Goal: Task Accomplishment & Management: Manage account settings

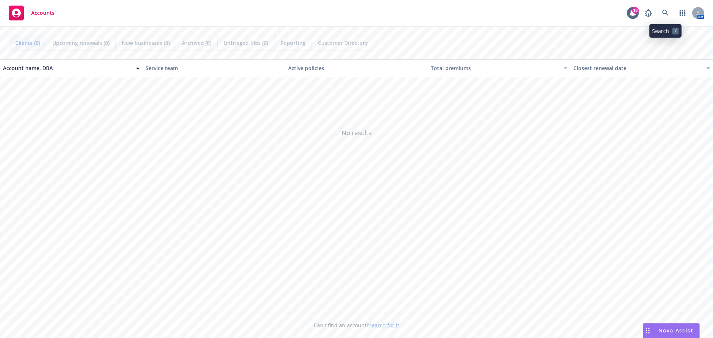
click at [668, 11] on icon at bounding box center [665, 13] width 7 height 7
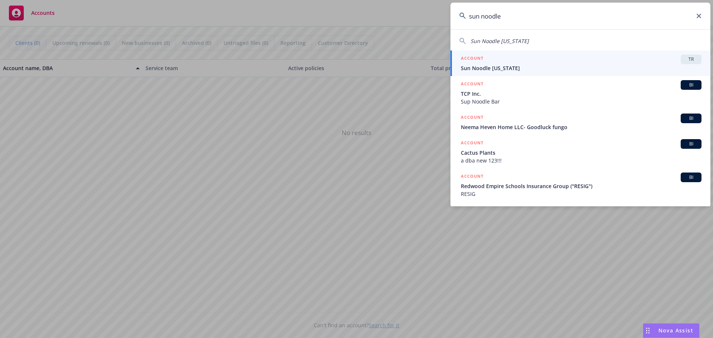
type input "sun noodle"
click at [488, 65] on span "Sun Noodle [US_STATE]" at bounding box center [581, 68] width 241 height 8
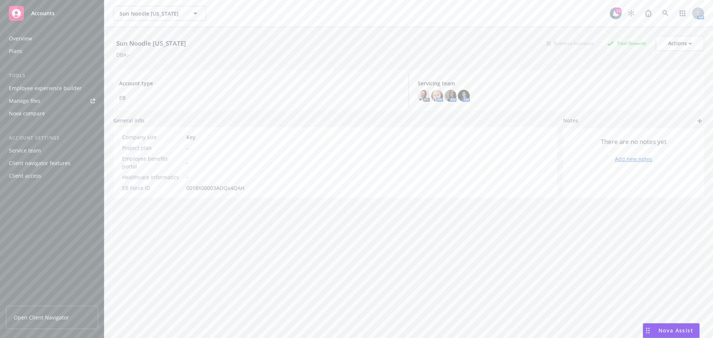
click at [30, 52] on div "Plans" at bounding box center [52, 51] width 86 height 12
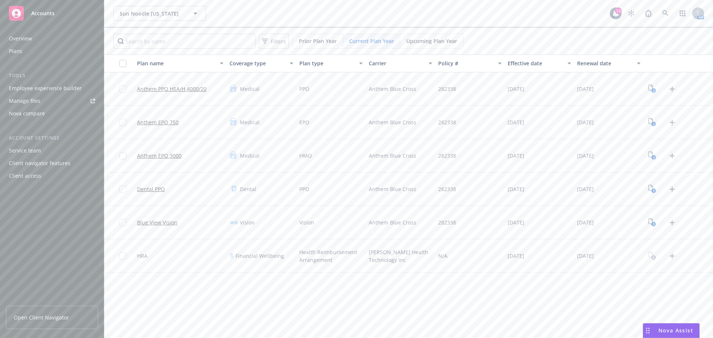
click at [19, 42] on div "Overview" at bounding box center [20, 39] width 23 height 12
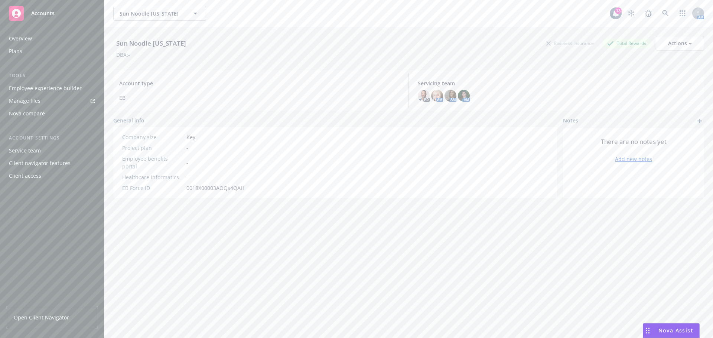
click at [17, 51] on div "Plans" at bounding box center [15, 51] width 13 height 12
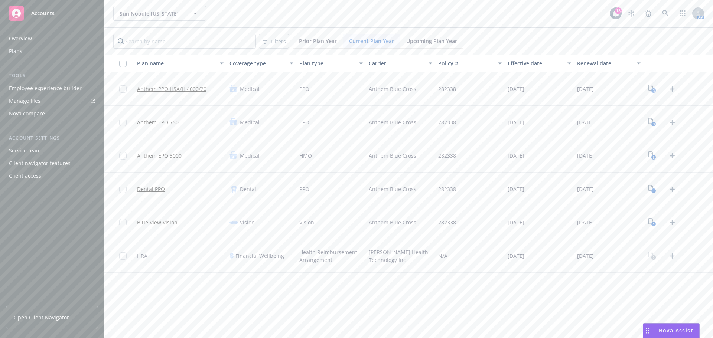
click at [32, 40] on div "Overview" at bounding box center [52, 39] width 86 height 12
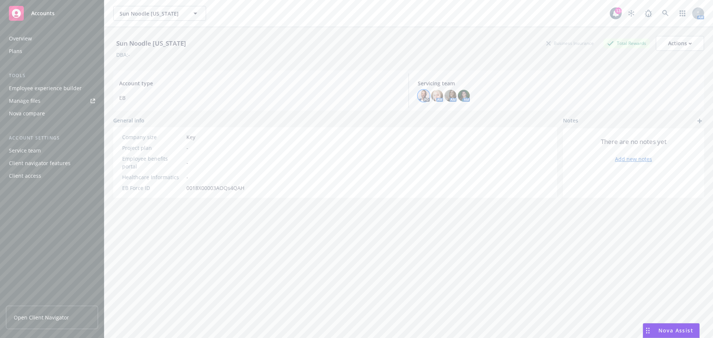
click at [419, 97] on img at bounding box center [424, 96] width 12 height 12
click at [419, 63] on div "Sun Noodle [US_STATE] Business Insurance Total Rewards Actions DBA: -" at bounding box center [408, 46] width 591 height 38
click at [23, 51] on div "Plans" at bounding box center [52, 51] width 86 height 12
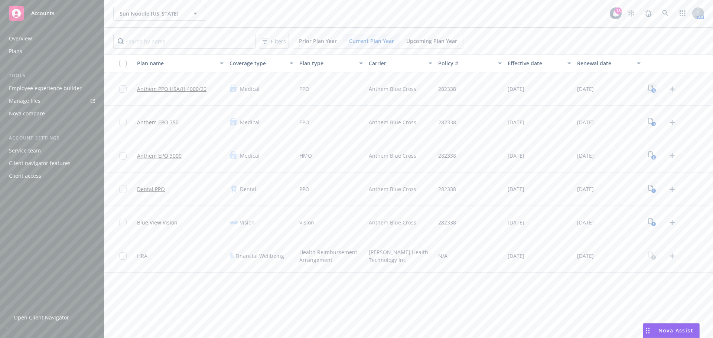
click at [649, 91] on icon "3" at bounding box center [652, 89] width 8 height 9
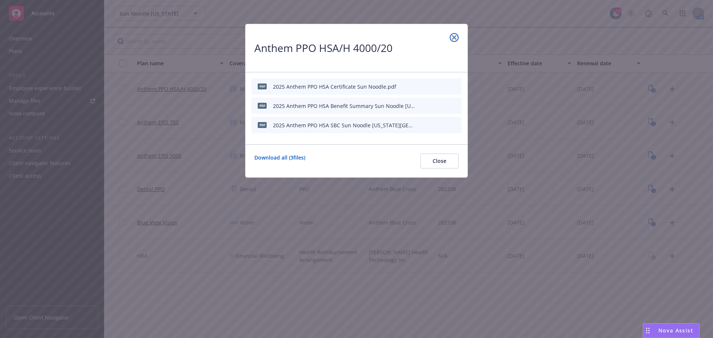
click at [455, 39] on icon "close" at bounding box center [454, 37] width 4 height 4
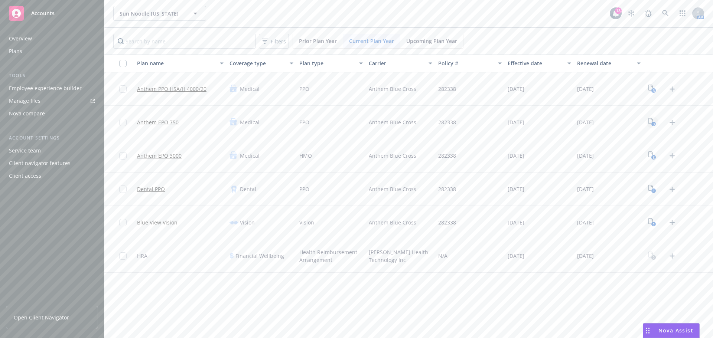
click at [656, 125] on rect "View Plan Documents" at bounding box center [653, 124] width 5 height 5
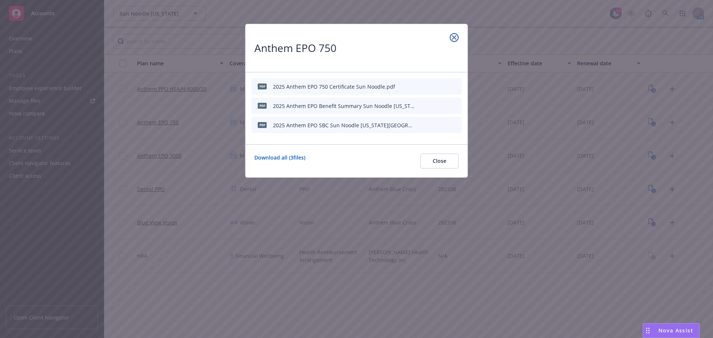
click at [455, 39] on icon "close" at bounding box center [454, 37] width 4 height 4
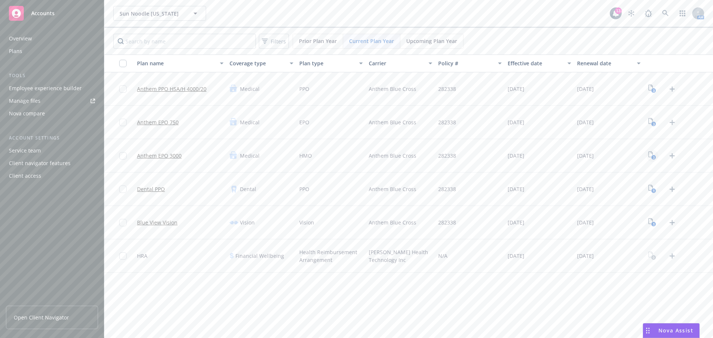
click at [652, 157] on rect "View Plan Documents" at bounding box center [653, 157] width 5 height 5
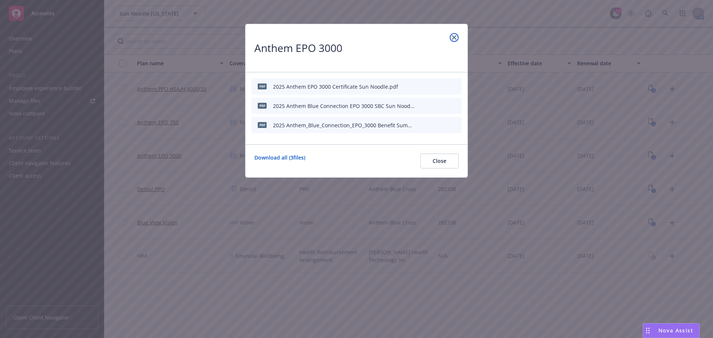
click at [455, 39] on icon "close" at bounding box center [454, 37] width 4 height 4
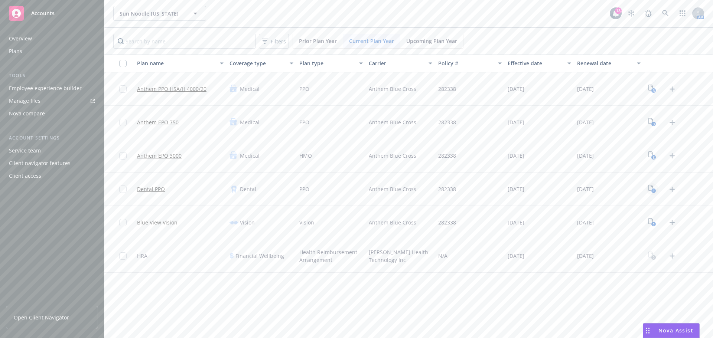
click at [652, 194] on link "1" at bounding box center [653, 189] width 12 height 12
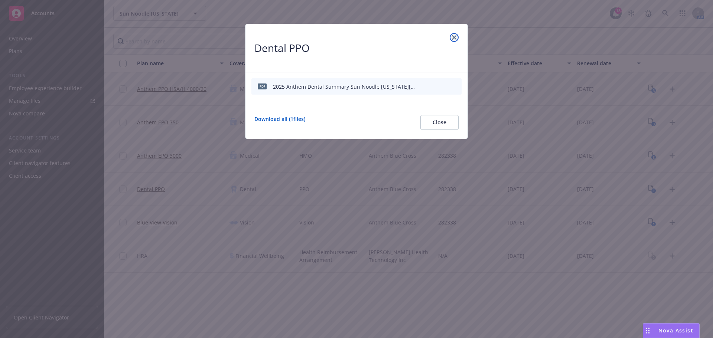
click at [452, 38] on link "close" at bounding box center [454, 37] width 9 height 9
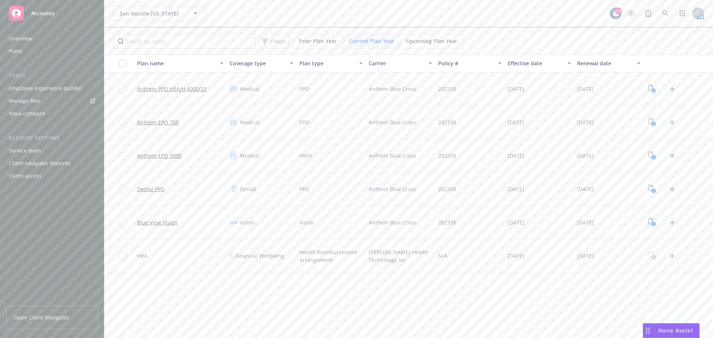
click at [654, 220] on icon "1" at bounding box center [652, 222] width 8 height 9
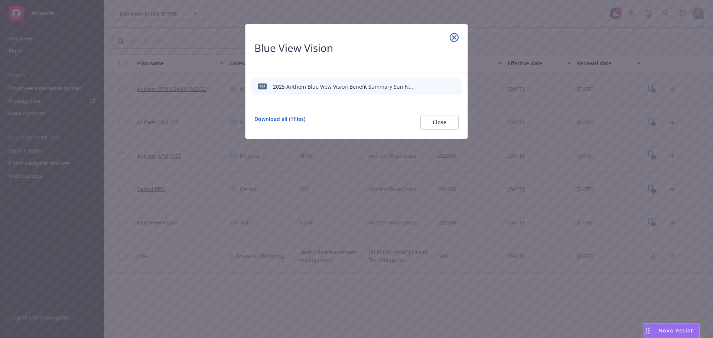
click at [456, 37] on icon "close" at bounding box center [454, 37] width 4 height 4
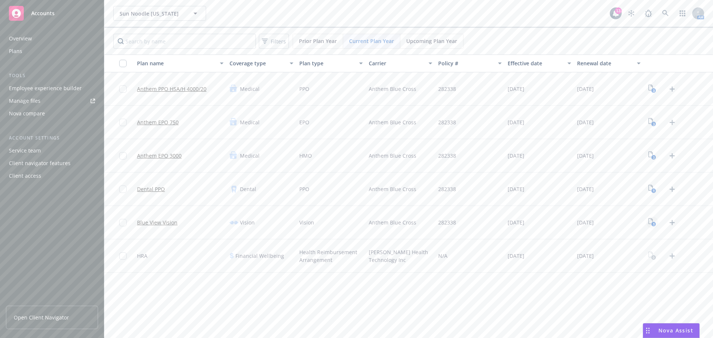
click at [655, 223] on text "1" at bounding box center [654, 224] width 2 height 5
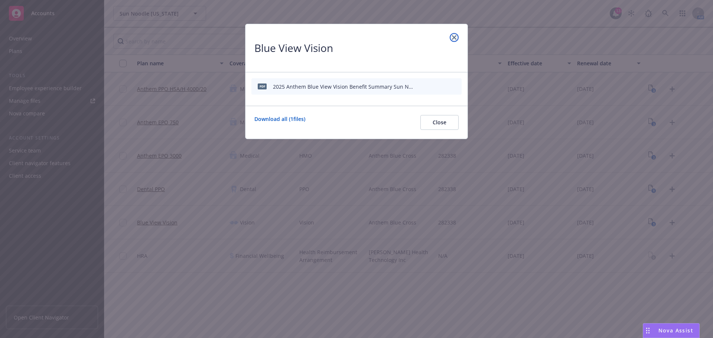
click at [455, 35] on link "close" at bounding box center [454, 37] width 9 height 9
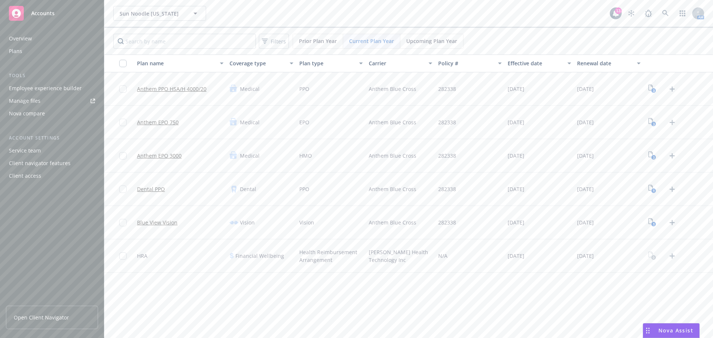
click at [36, 98] on div "Manage files" at bounding box center [25, 101] width 32 height 12
click at [654, 87] on icon "3" at bounding box center [652, 89] width 8 height 9
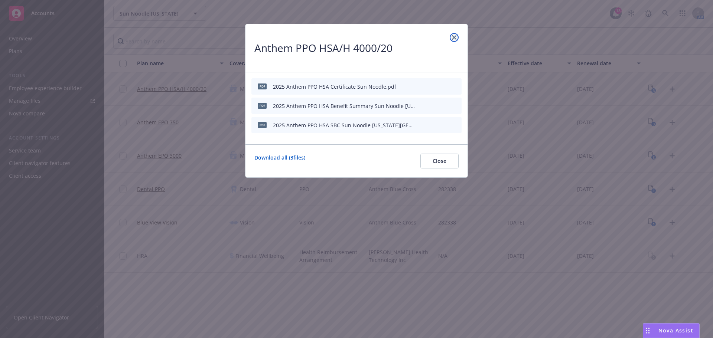
click at [457, 36] on link "close" at bounding box center [454, 37] width 9 height 9
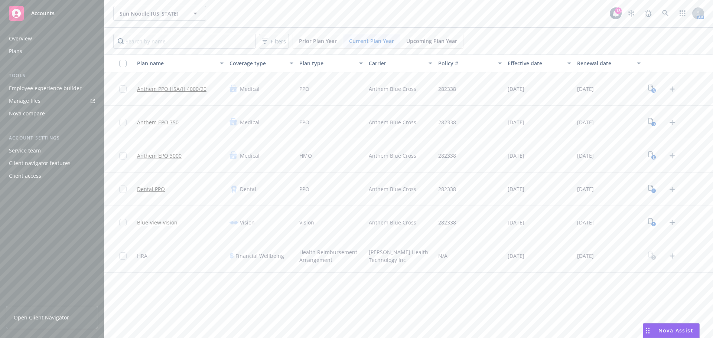
click at [674, 83] on div "3" at bounding box center [663, 89] width 32 height 12
click at [674, 87] on icon "Upload Plan Documents" at bounding box center [672, 89] width 9 height 9
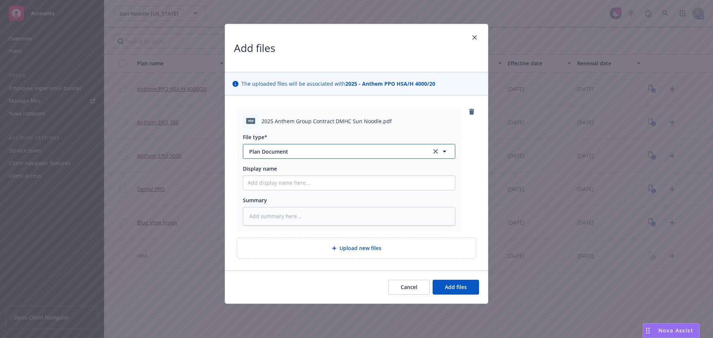
click at [309, 150] on span "Plan Document" at bounding box center [335, 152] width 172 height 8
click at [309, 150] on input at bounding box center [347, 152] width 185 height 6
click at [342, 132] on div "File type* Plan Document Display name Summary" at bounding box center [349, 177] width 212 height 97
click at [436, 286] on button "Add files" at bounding box center [456, 287] width 46 height 15
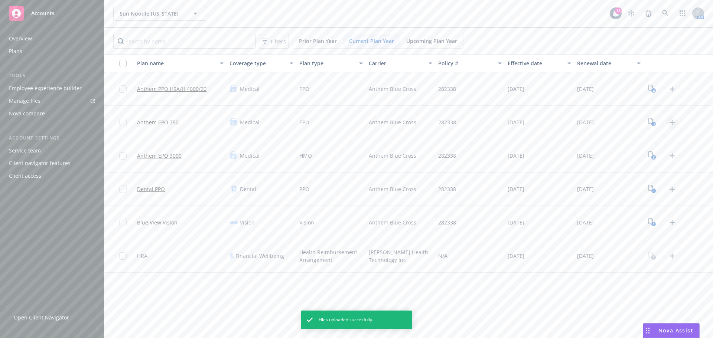
click at [671, 121] on icon "Upload Plan Documents" at bounding box center [672, 122] width 9 height 9
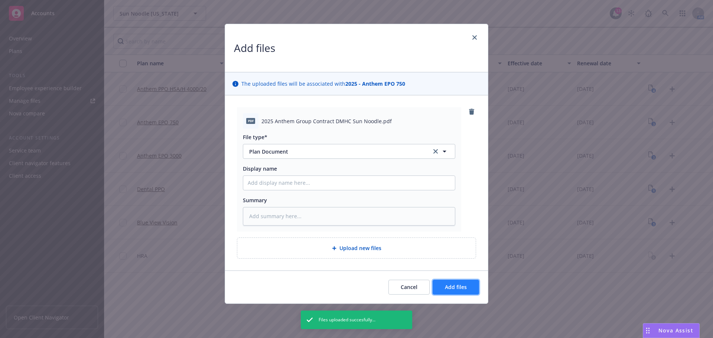
click at [447, 291] on span "Add files" at bounding box center [456, 287] width 22 height 7
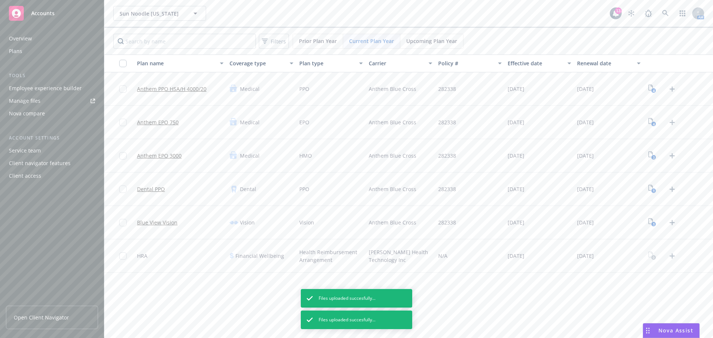
click at [672, 155] on icon "Upload Plan Documents" at bounding box center [672, 155] width 5 height 5
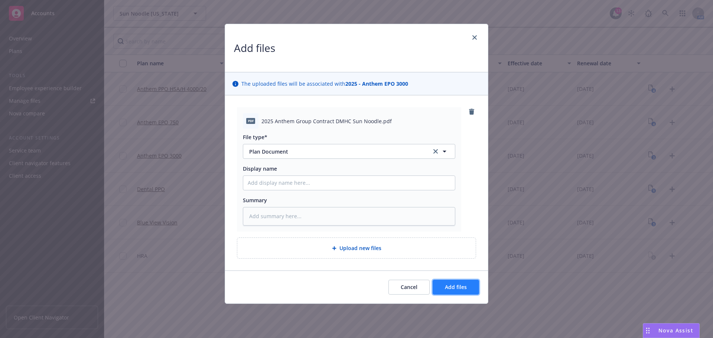
click at [462, 287] on span "Add files" at bounding box center [456, 287] width 22 height 7
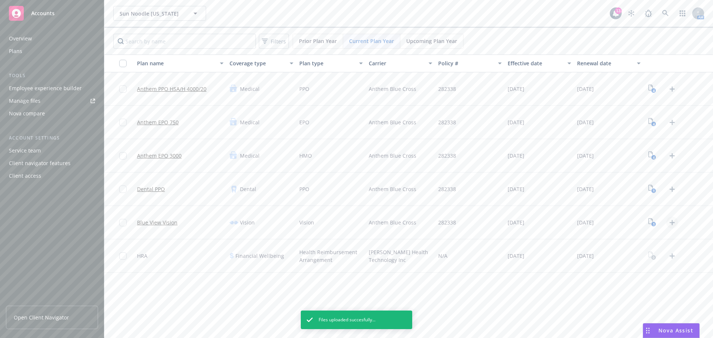
click at [672, 224] on icon "Upload Plan Documents" at bounding box center [672, 222] width 5 height 5
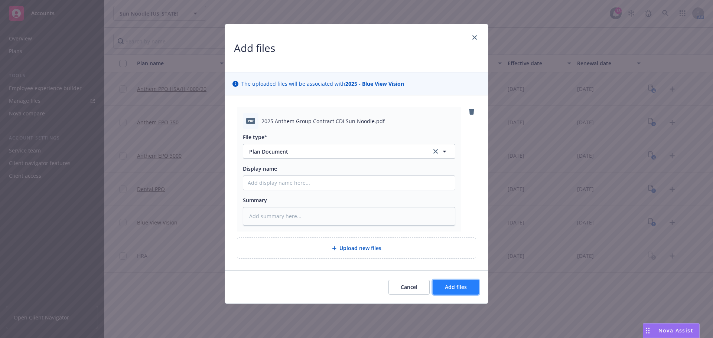
click at [446, 290] on span "Add files" at bounding box center [456, 287] width 22 height 7
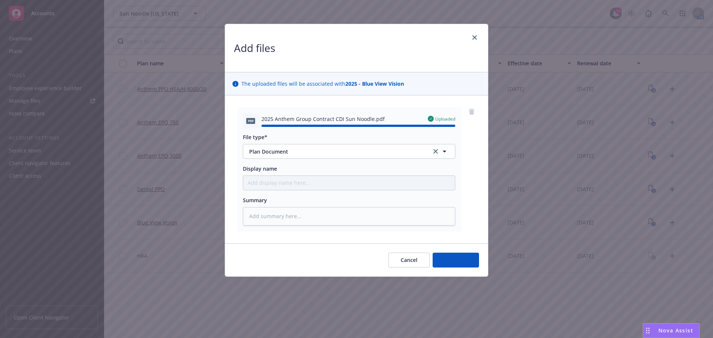
type textarea "x"
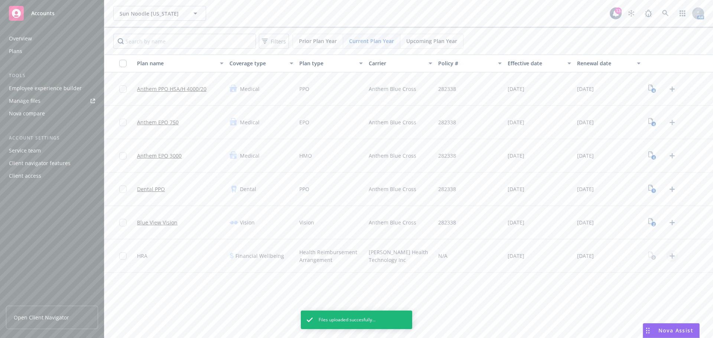
click at [670, 253] on icon "Upload Plan Documents" at bounding box center [672, 256] width 9 height 9
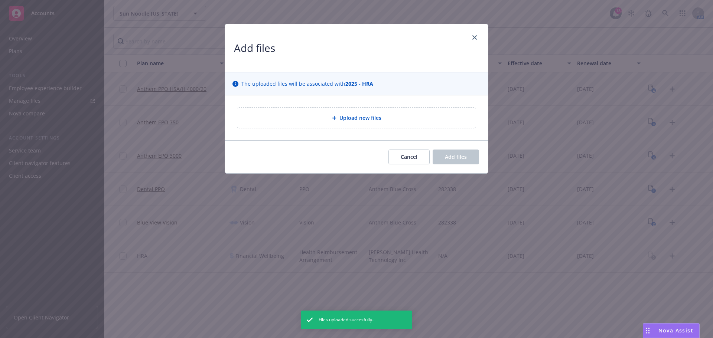
click at [419, 43] on div "Add files" at bounding box center [356, 48] width 263 height 48
click at [476, 39] on icon "close" at bounding box center [474, 37] width 4 height 4
